Goal: Transaction & Acquisition: Purchase product/service

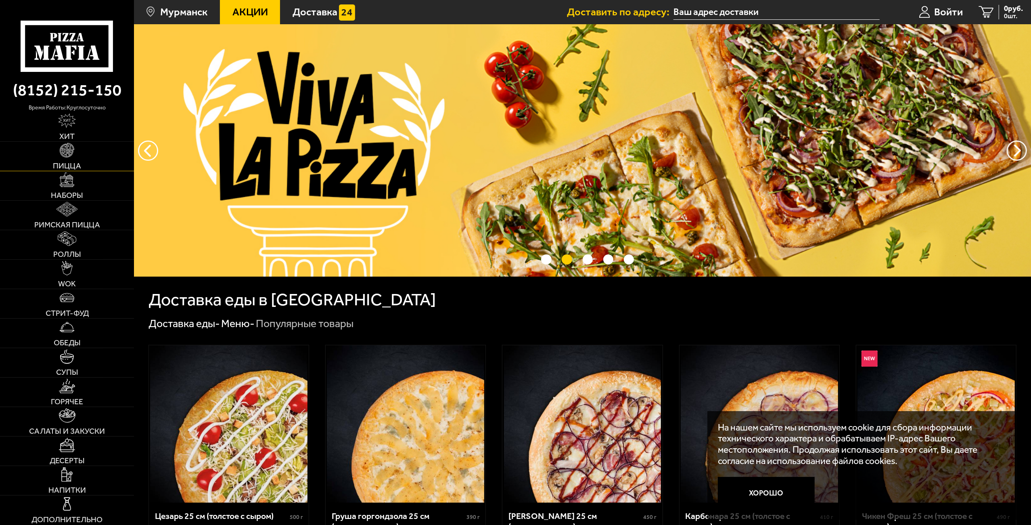
click at [64, 164] on span "Пицца" at bounding box center [67, 166] width 28 height 8
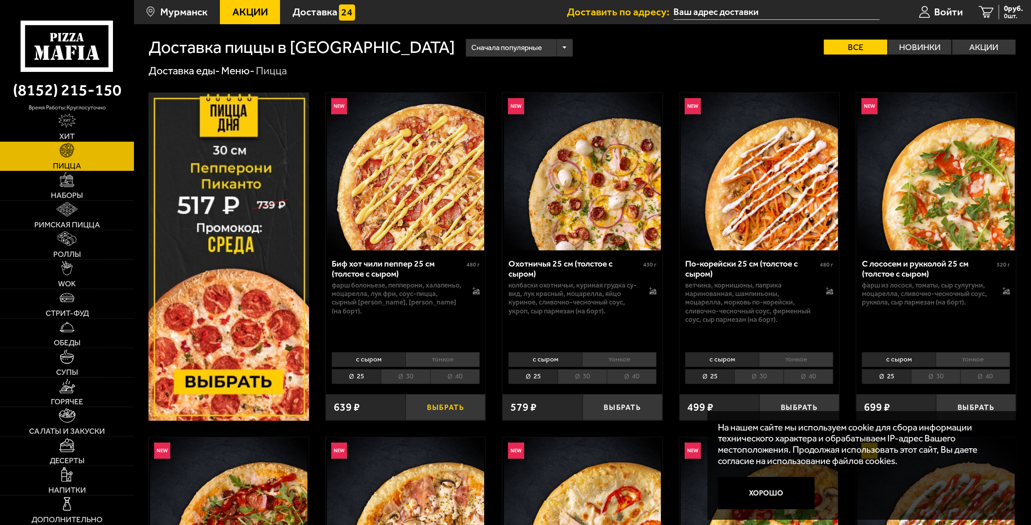
click at [443, 403] on button "Выбрать" at bounding box center [446, 407] width 80 height 26
click at [981, 11] on icon "1" at bounding box center [978, 12] width 15 height 13
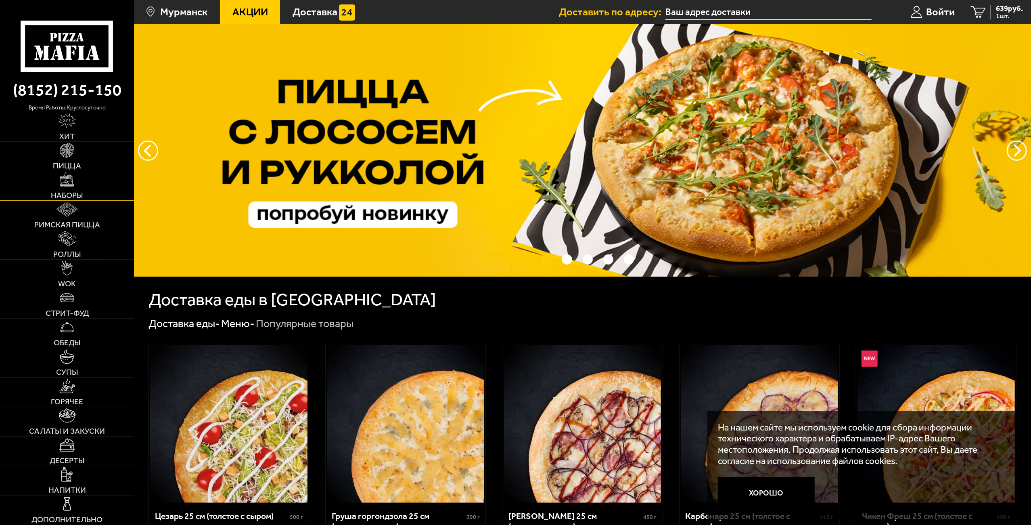
click at [69, 182] on img at bounding box center [67, 179] width 15 height 15
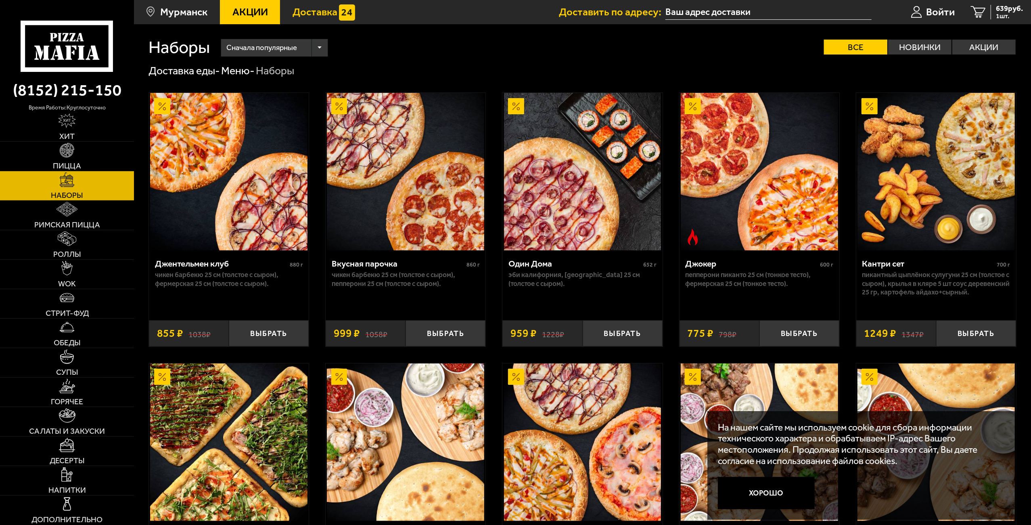
click at [314, 15] on span "Доставка" at bounding box center [315, 12] width 45 height 10
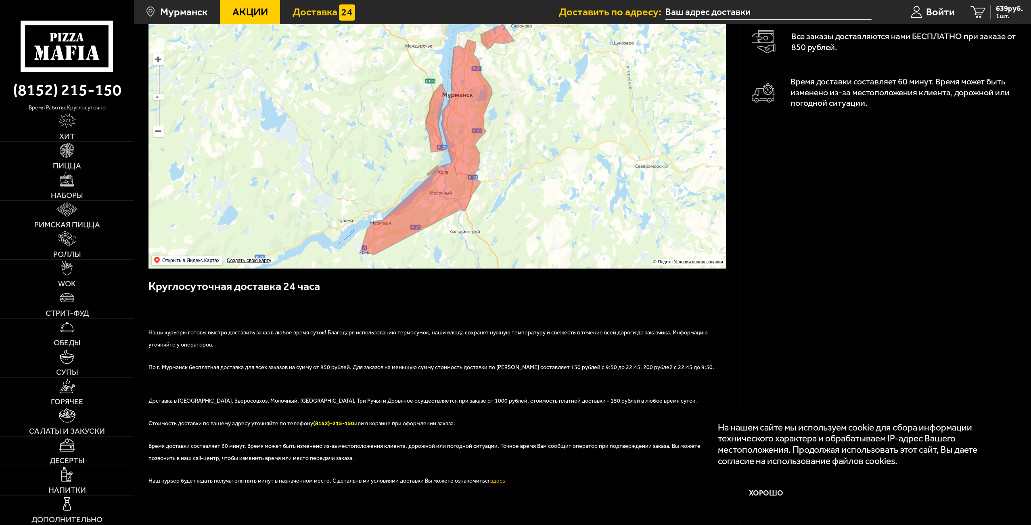
scroll to position [121, 0]
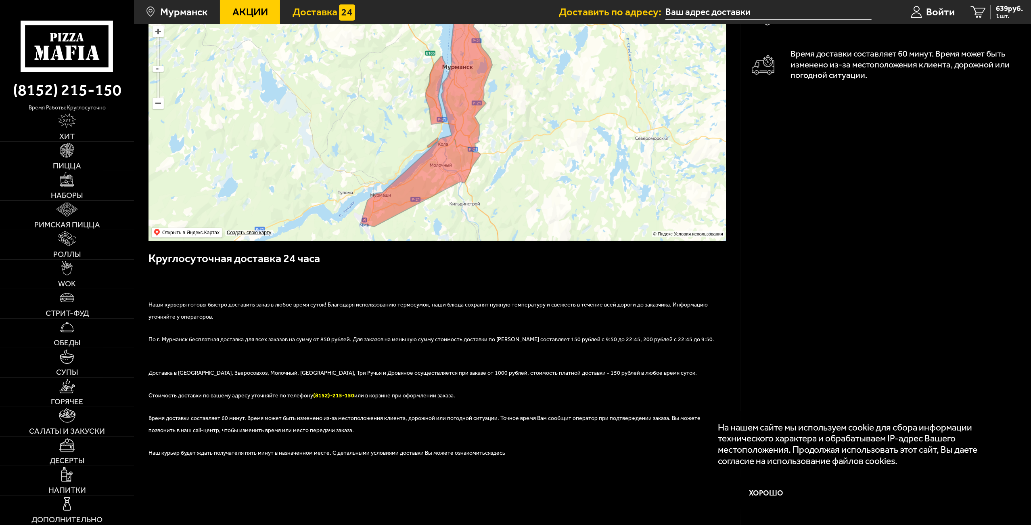
click at [491, 455] on link "здесь" at bounding box center [498, 452] width 15 height 7
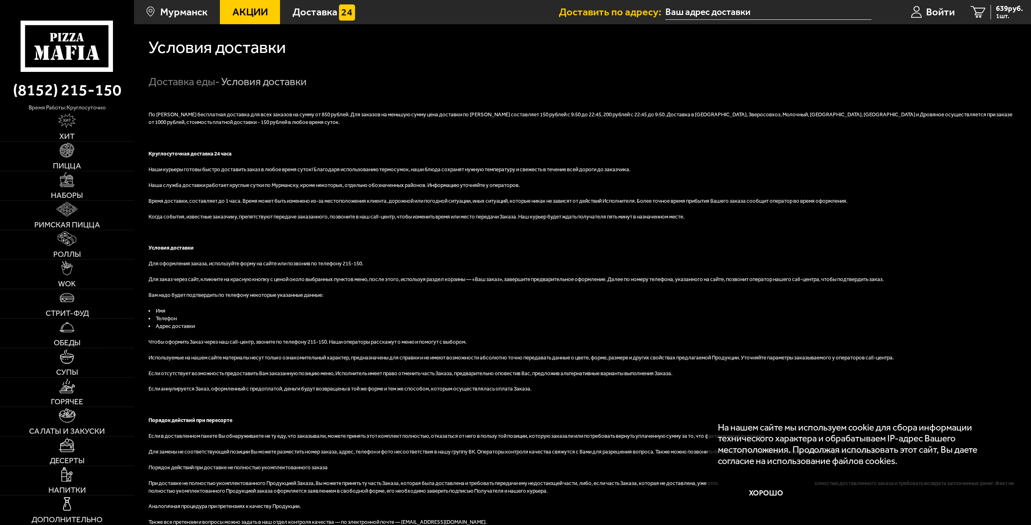
scroll to position [40, 0]
